Goal: Task Accomplishment & Management: Manage account settings

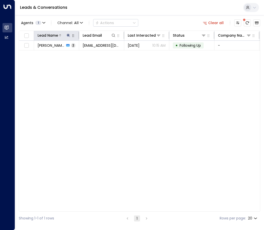
click at [67, 34] on icon at bounding box center [68, 35] width 4 height 4
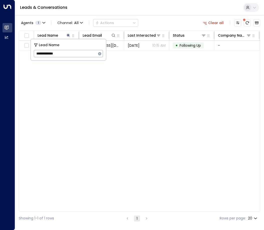
click at [100, 53] on icon "button" at bounding box center [99, 53] width 3 height 3
click at [77, 49] on input "text" at bounding box center [68, 53] width 69 height 9
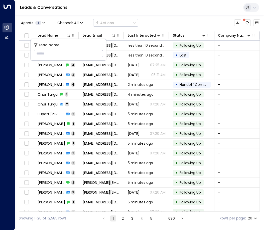
click at [52, 52] on input "text" at bounding box center [68, 53] width 69 height 9
paste input "**********"
type input "**********"
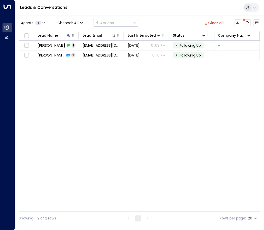
click at [91, 107] on div "Lead Name Lead Email Last Interacted Status Company Name Product # of people AI…" at bounding box center [140, 121] width 242 height 181
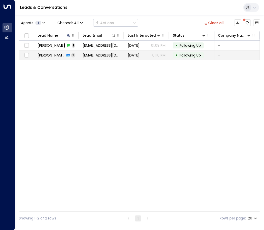
click at [53, 57] on span "[PERSON_NAME]" at bounding box center [51, 55] width 27 height 5
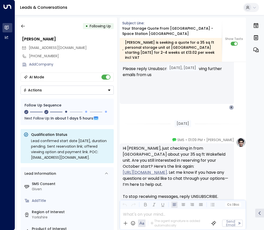
scroll to position [551, 0]
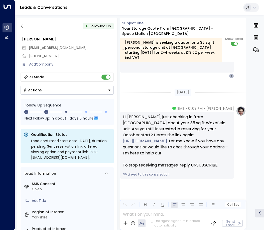
click at [57, 89] on button "Actions" at bounding box center [67, 90] width 93 height 9
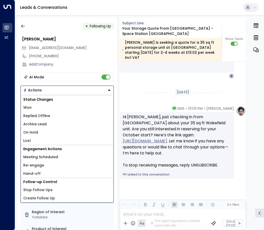
click at [44, 115] on span "Replied Offline" at bounding box center [36, 115] width 27 height 5
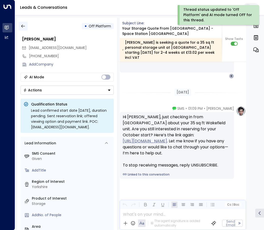
click at [22, 24] on icon "button" at bounding box center [23, 26] width 5 height 5
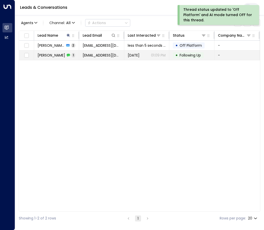
click at [53, 57] on span "[PERSON_NAME]" at bounding box center [52, 55] width 28 height 5
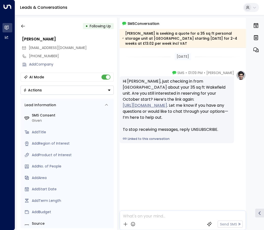
click at [37, 91] on div "Actions" at bounding box center [32, 90] width 19 height 5
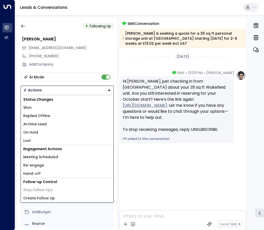
click at [42, 117] on span "Replied Offline" at bounding box center [36, 115] width 27 height 5
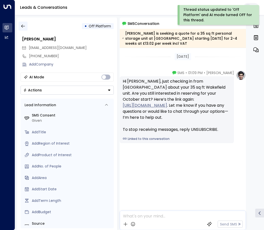
click at [23, 26] on icon "button" at bounding box center [23, 26] width 4 height 3
